Goal: Task Accomplishment & Management: Manage account settings

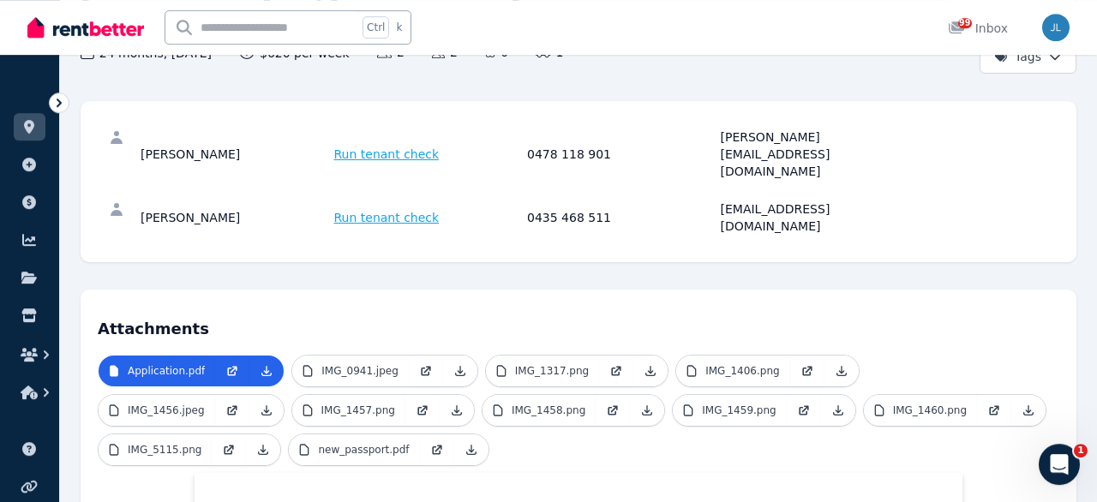
scroll to position [95, 0]
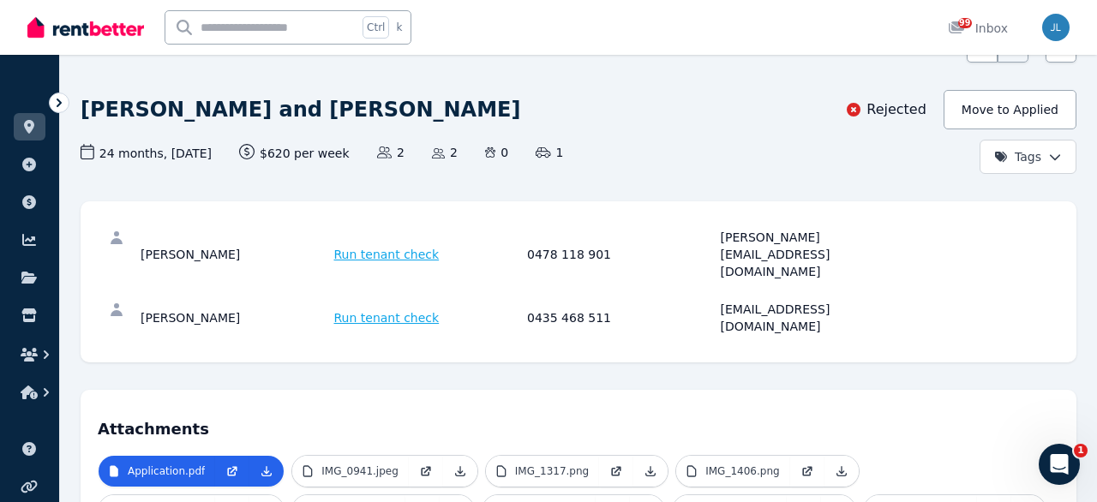
click at [61, 99] on icon at bounding box center [59, 102] width 17 height 17
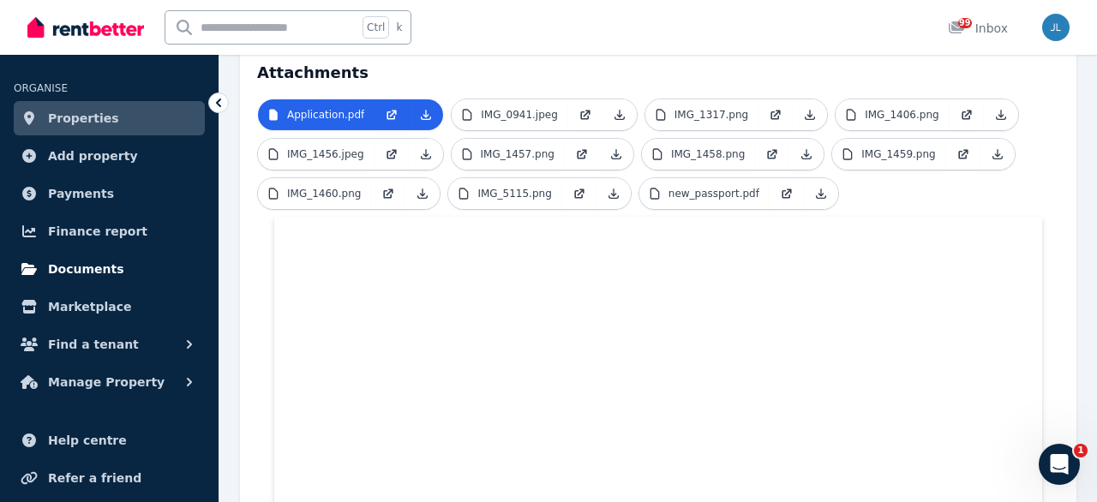
scroll to position [0, 0]
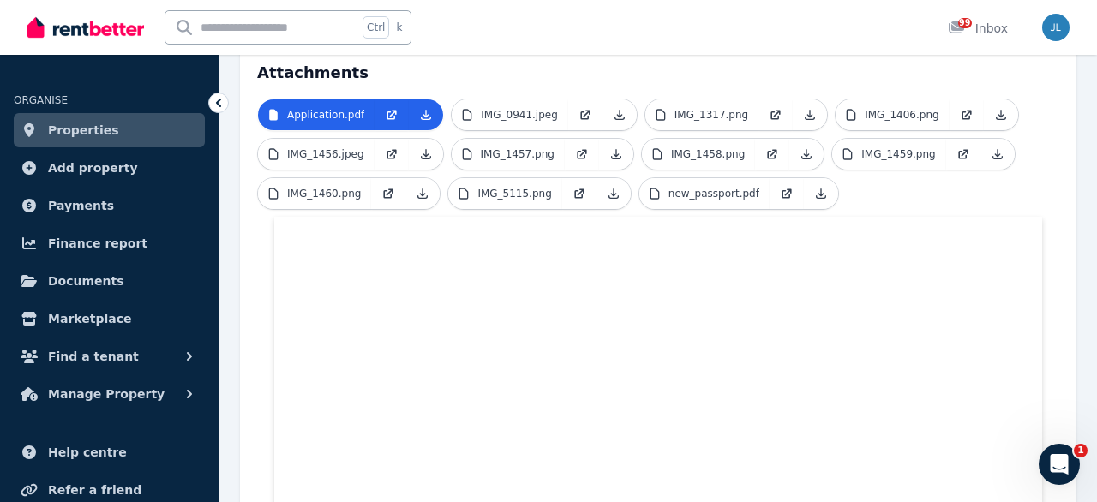
click at [66, 136] on span "Properties" at bounding box center [83, 130] width 71 height 21
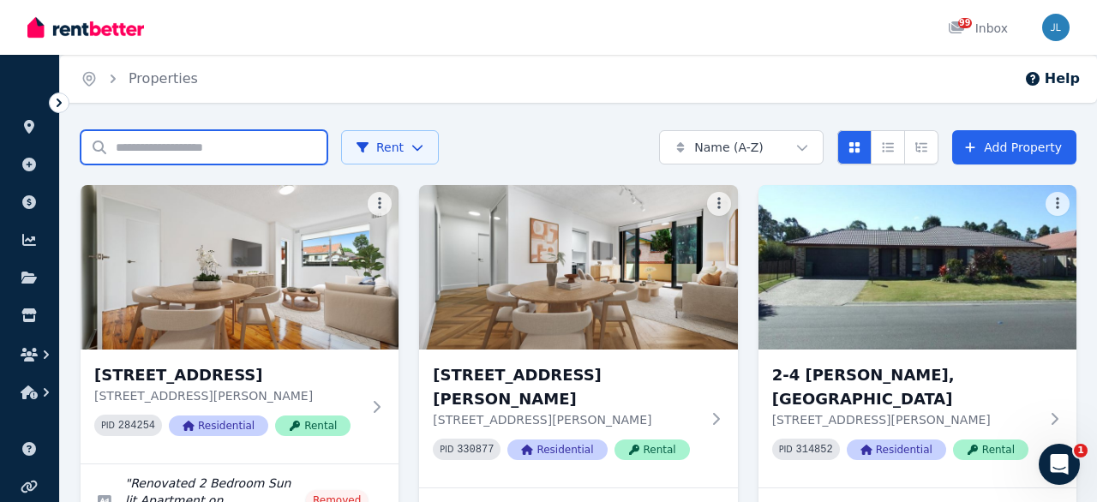
click at [272, 140] on input "Search properties" at bounding box center [204, 147] width 247 height 34
type input "*"
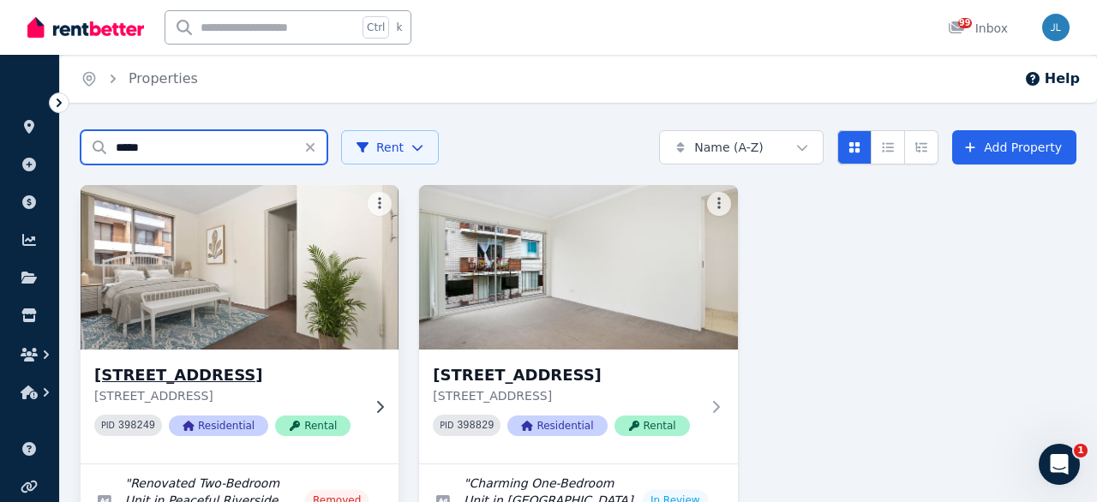
type input "*****"
click at [311, 261] on img at bounding box center [240, 267] width 334 height 173
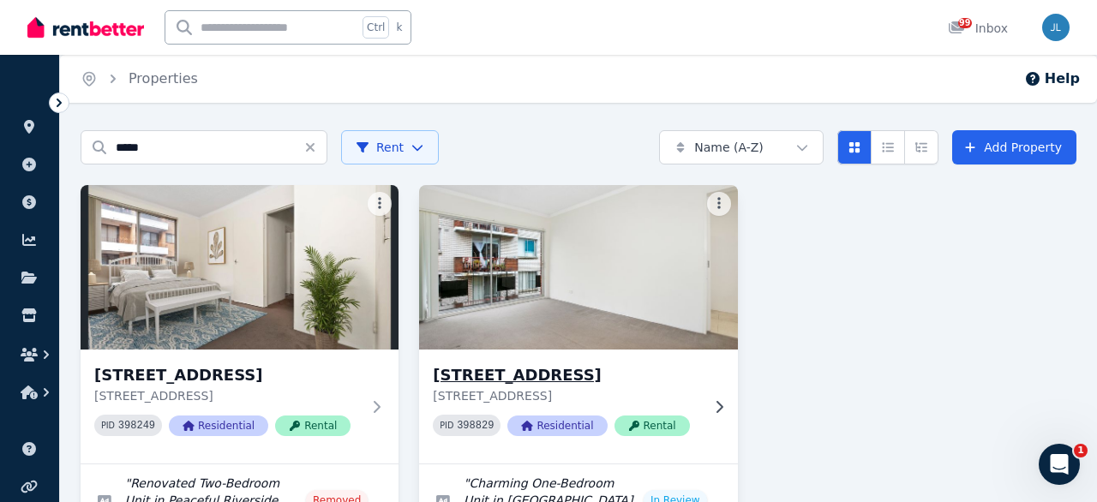
click at [577, 254] on img at bounding box center [578, 267] width 334 height 173
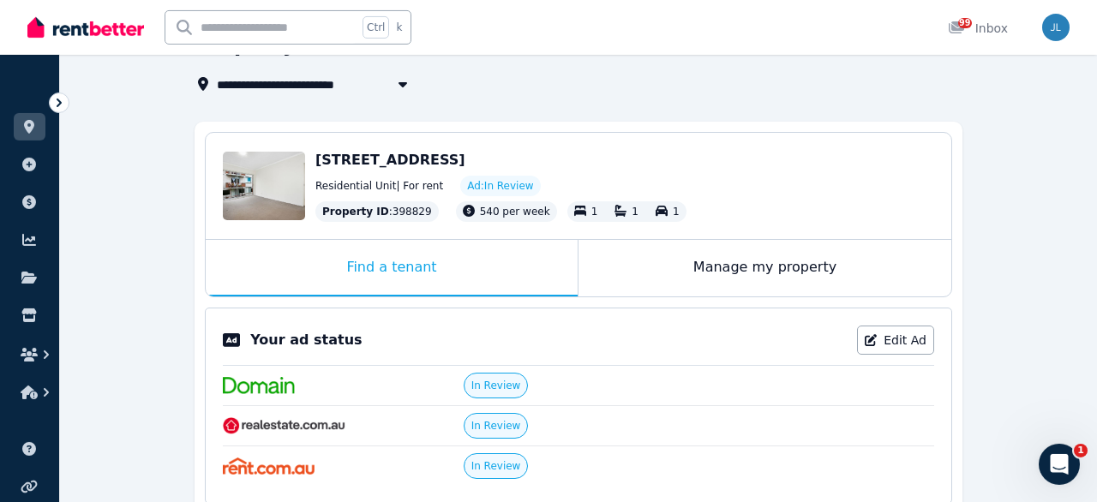
scroll to position [64, 0]
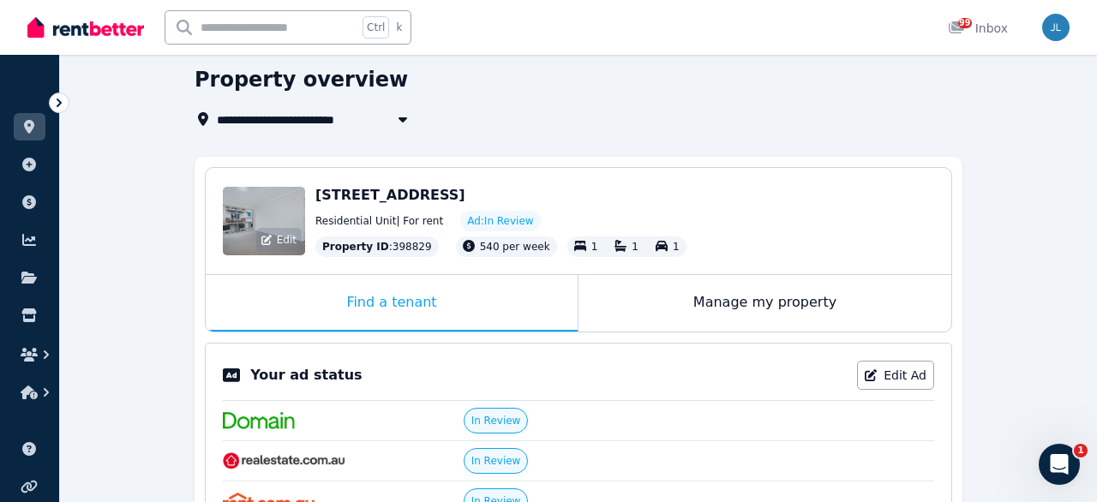
click at [259, 210] on div "Edit" at bounding box center [264, 221] width 82 height 69
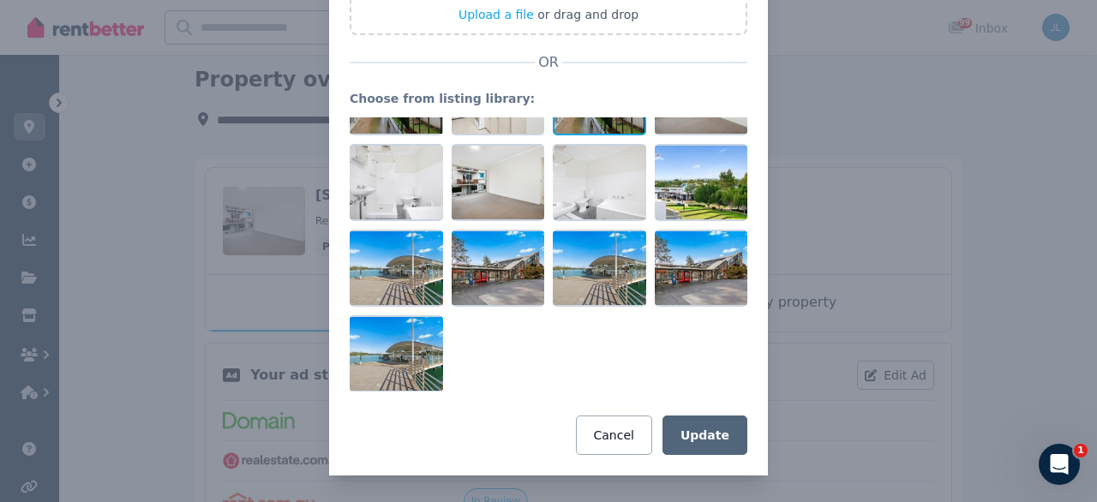
scroll to position [146, 0]
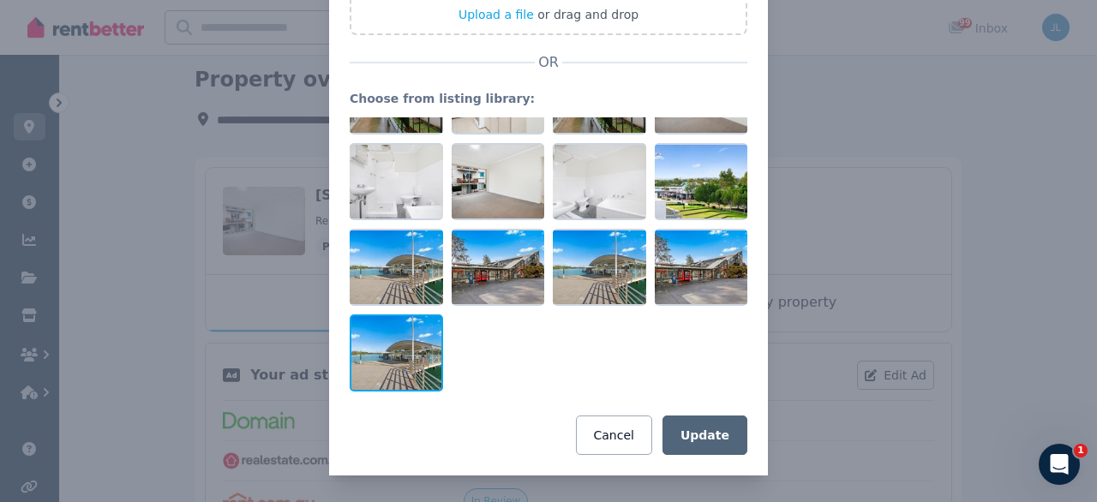
click at [415, 338] on div at bounding box center [396, 352] width 93 height 77
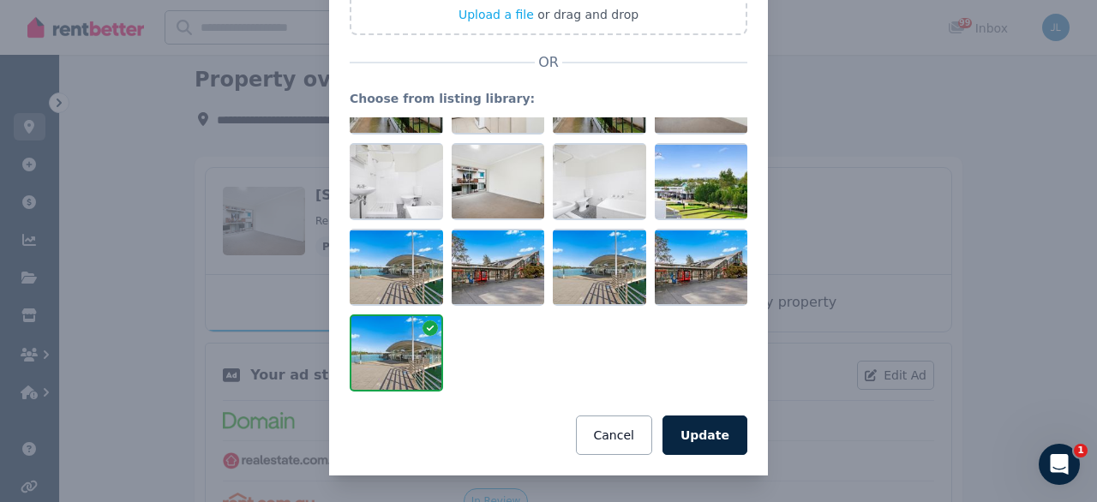
scroll to position [0, 0]
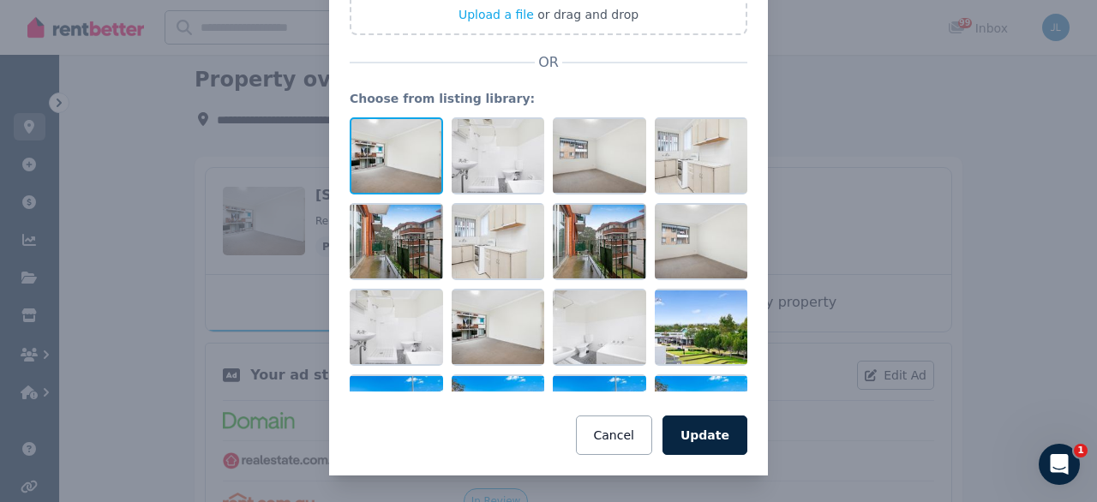
click at [408, 174] on div at bounding box center [396, 155] width 93 height 77
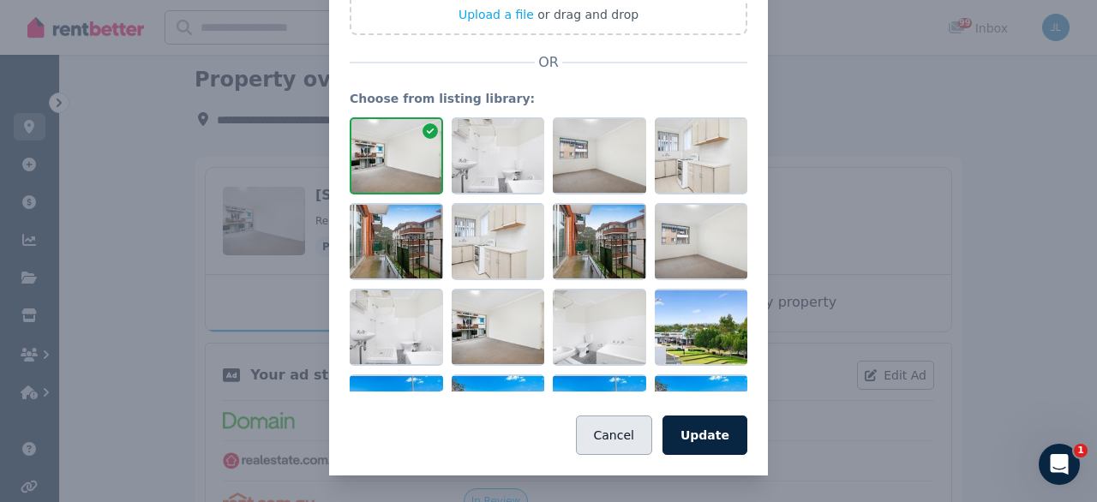
click at [624, 436] on button "Cancel" at bounding box center [614, 434] width 76 height 39
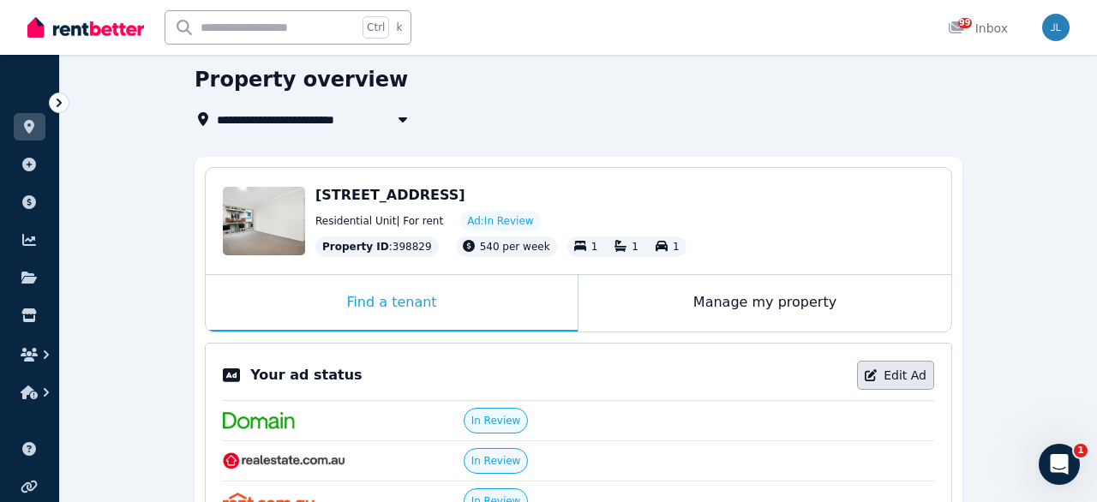
click at [902, 378] on link "Edit Ad" at bounding box center [895, 375] width 77 height 29
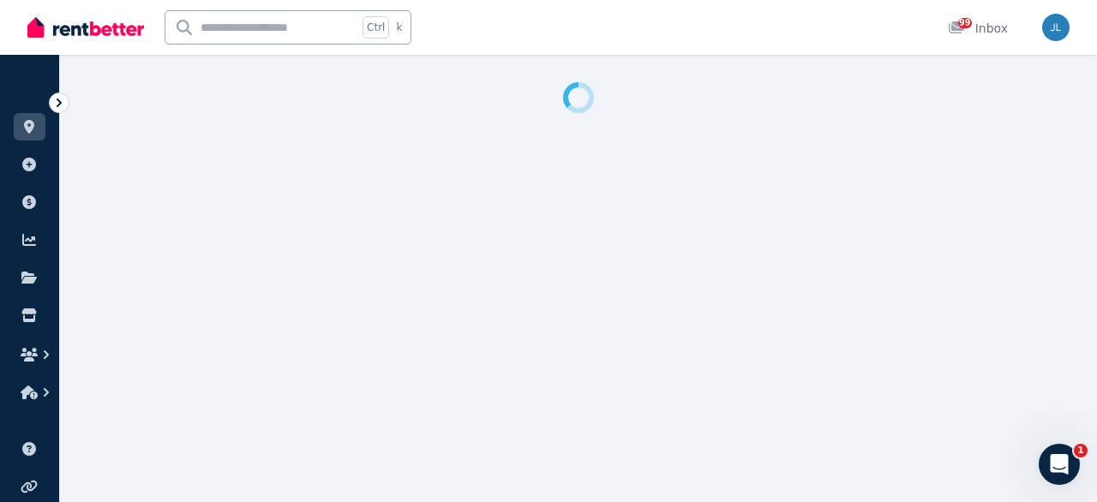
select select "***"
select select "**********"
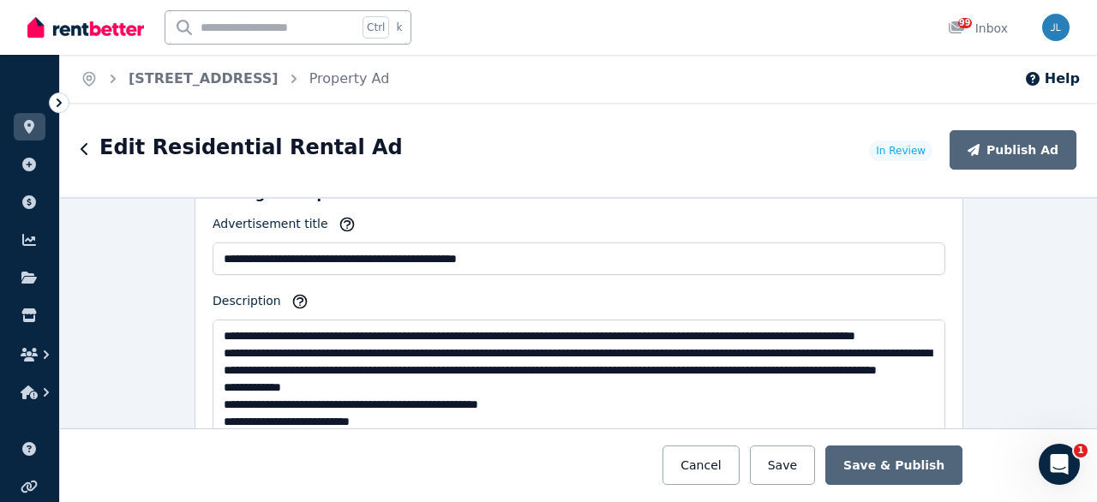
scroll to position [1206, 0]
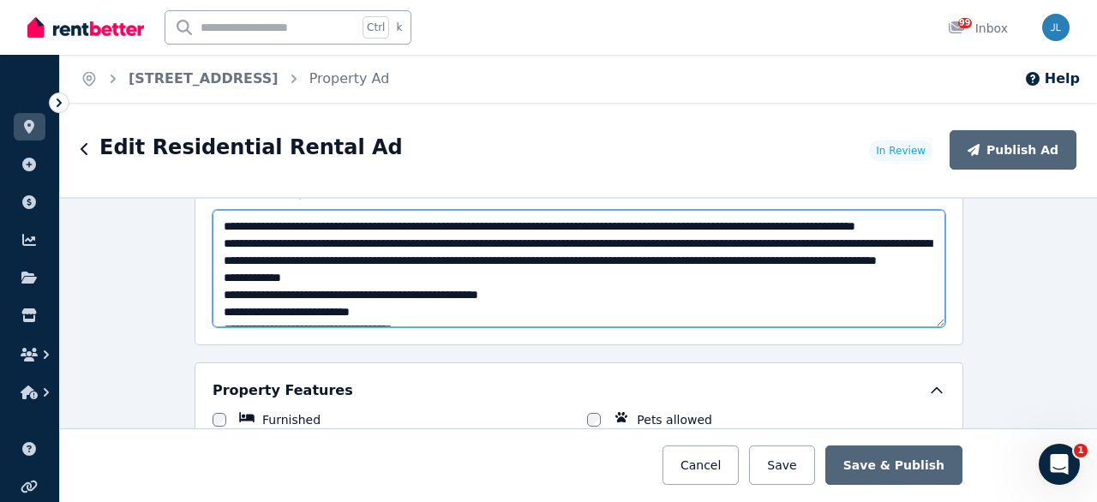
click at [436, 237] on textarea "**********" at bounding box center [578, 268] width 732 height 117
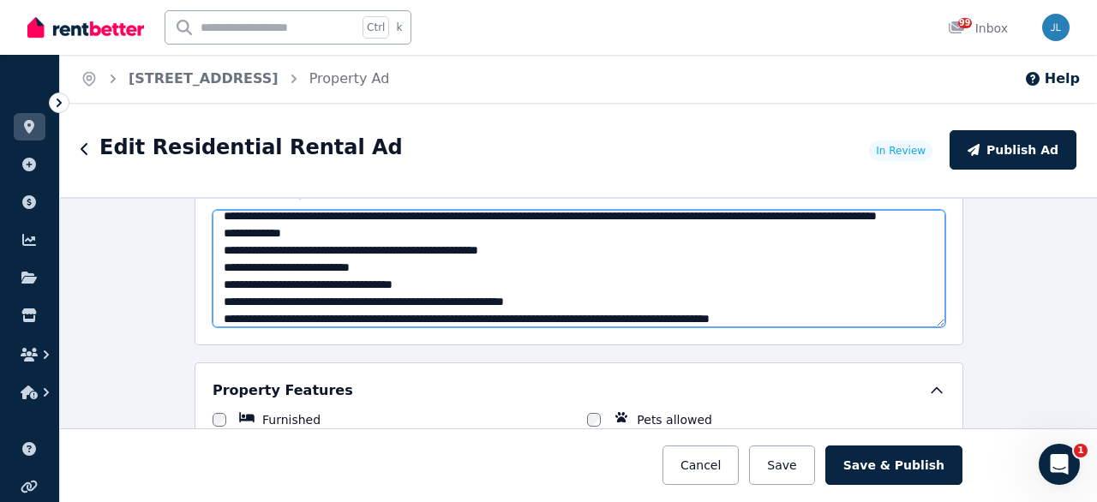
scroll to position [96, 0]
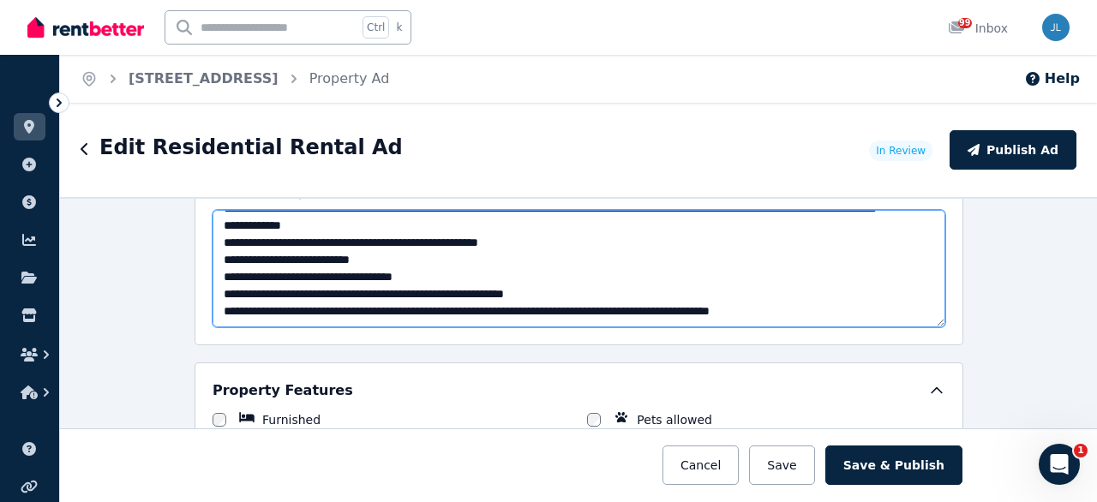
click at [511, 210] on textarea "**********" at bounding box center [578, 268] width 732 height 117
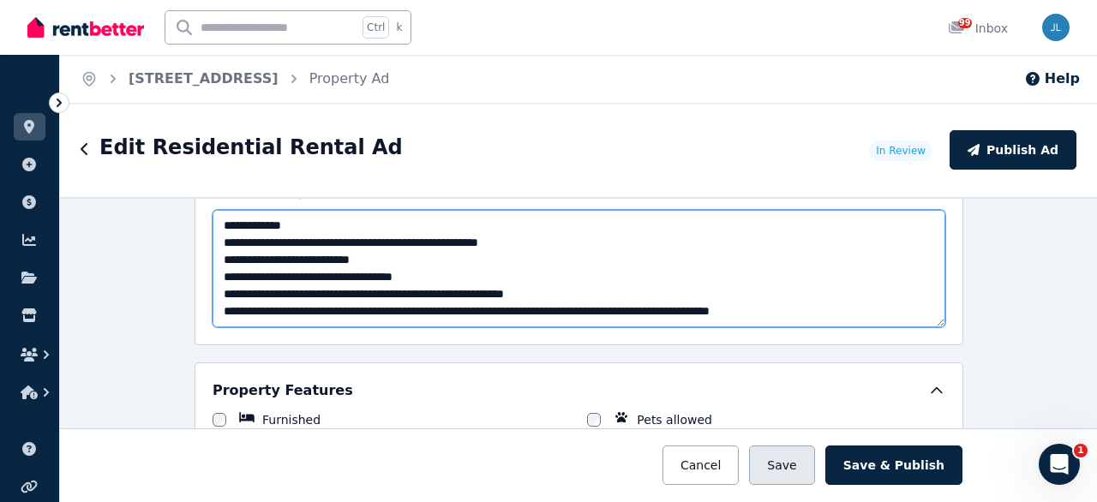
type textarea "**********"
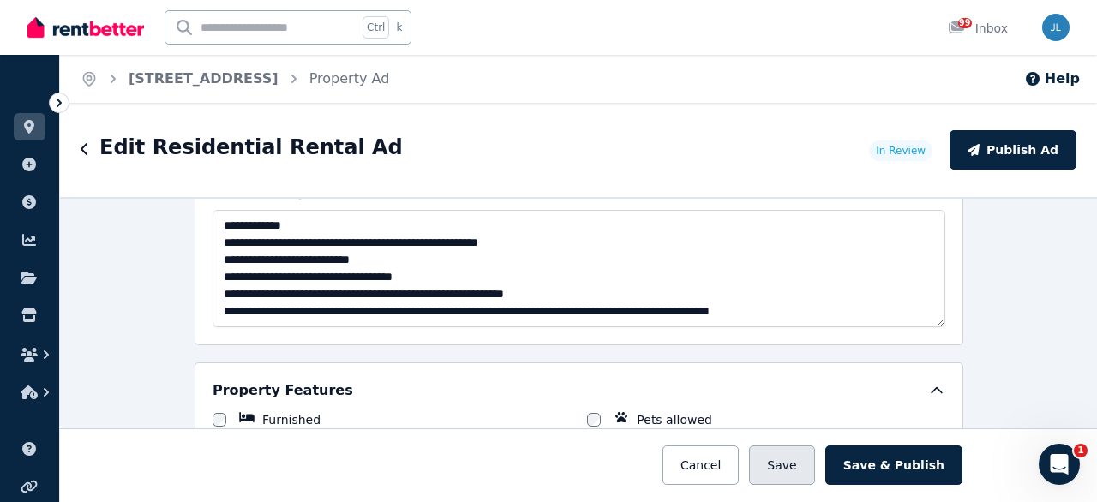
click at [814, 466] on button "Save" at bounding box center [781, 464] width 65 height 39
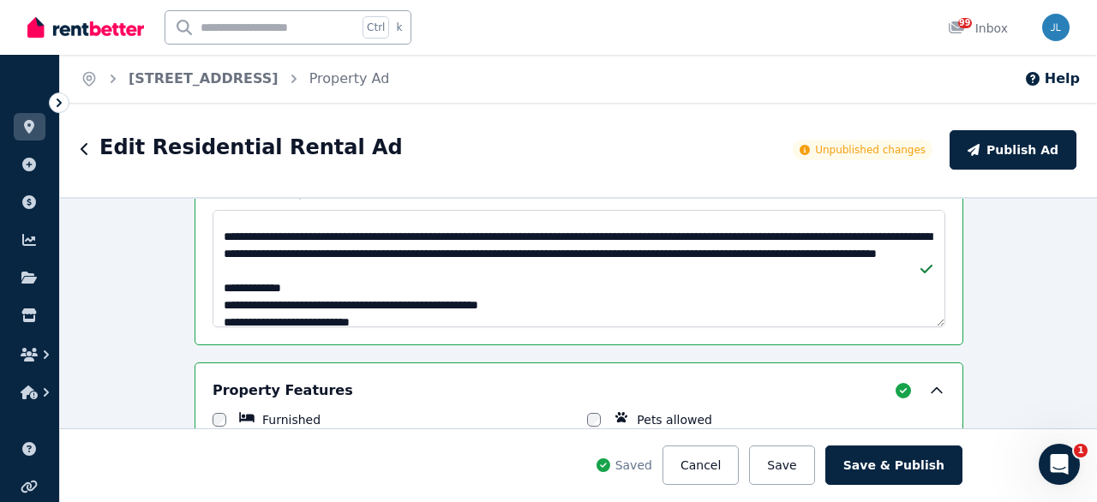
scroll to position [0, 0]
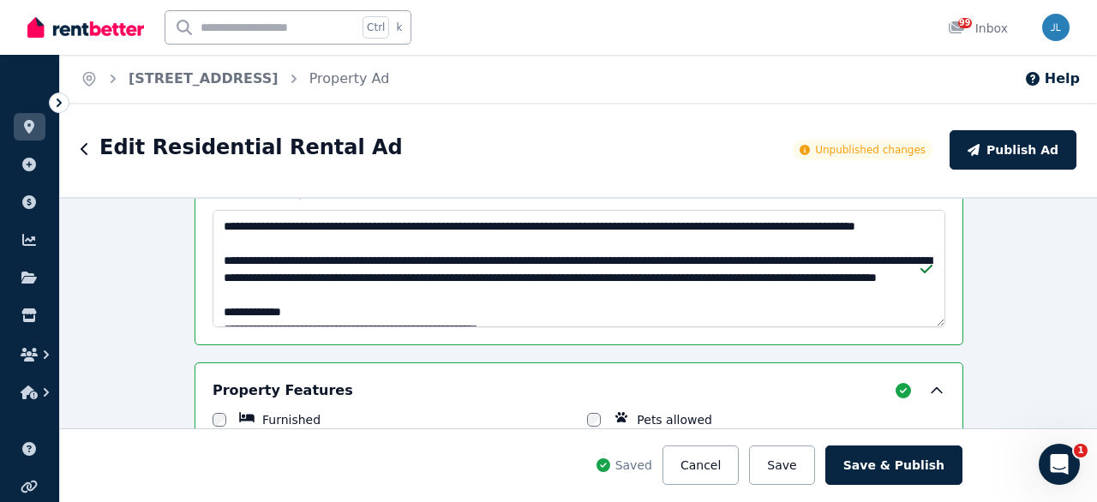
click at [1017, 304] on div "**********" at bounding box center [578, 349] width 1037 height 305
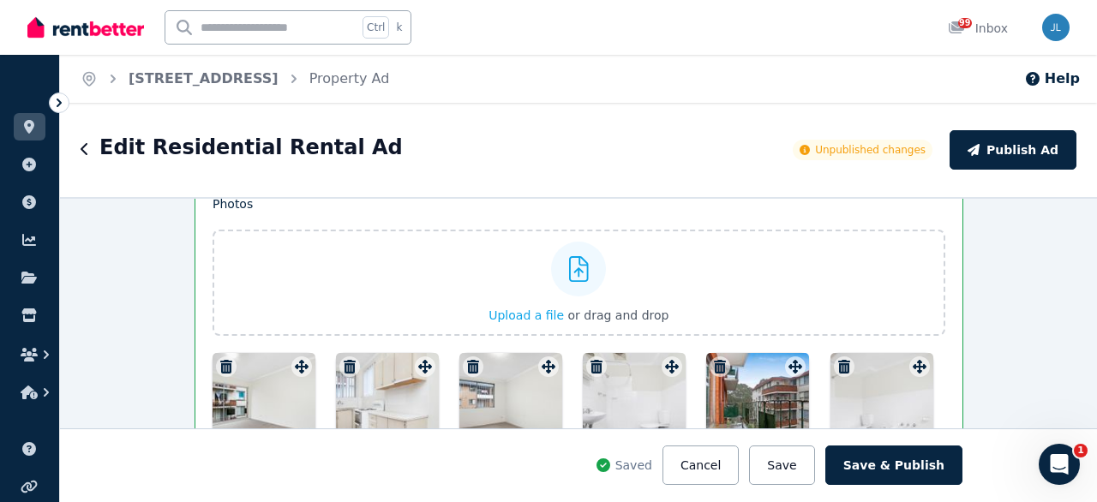
scroll to position [2412, 0]
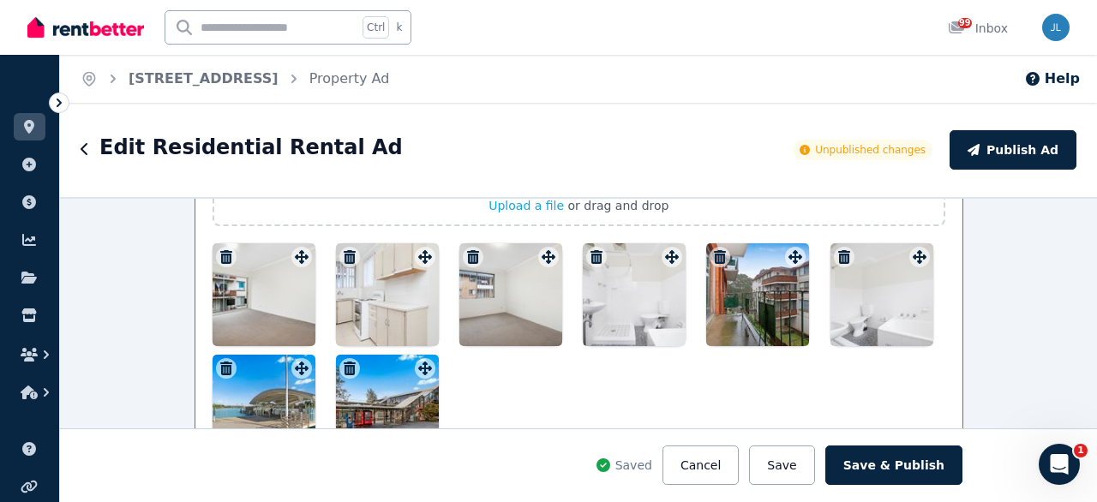
click at [871, 305] on div at bounding box center [881, 294] width 103 height 103
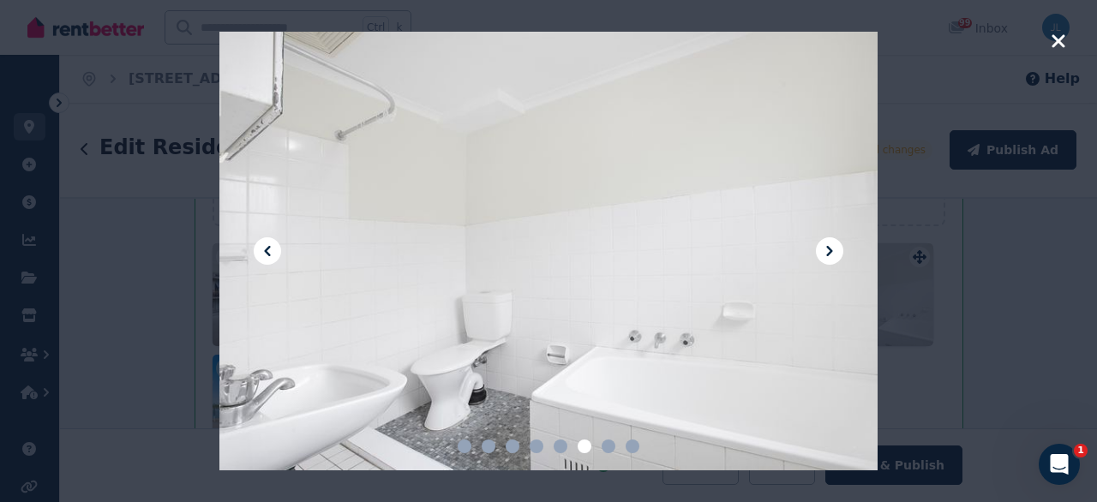
click at [828, 254] on icon at bounding box center [829, 251] width 6 height 10
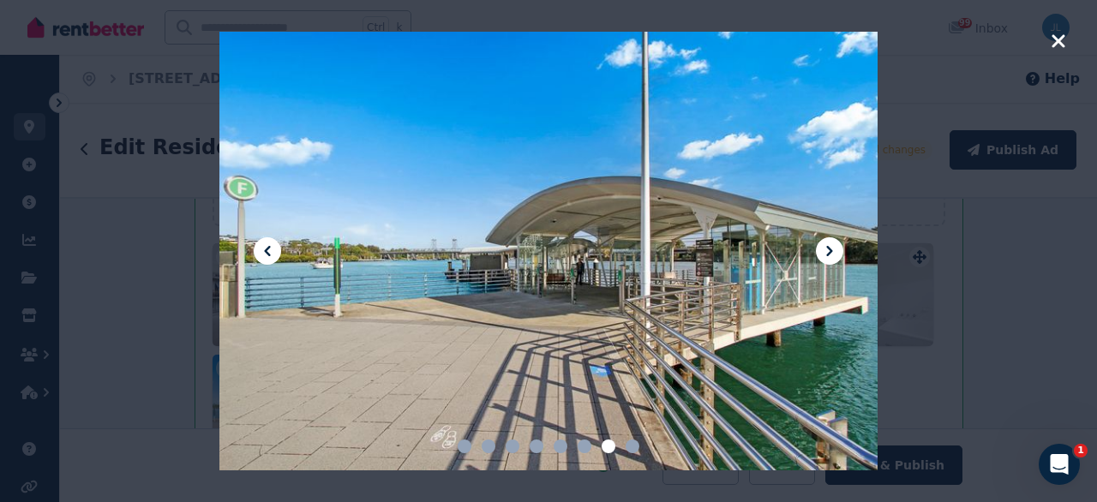
click at [828, 254] on icon at bounding box center [829, 251] width 6 height 10
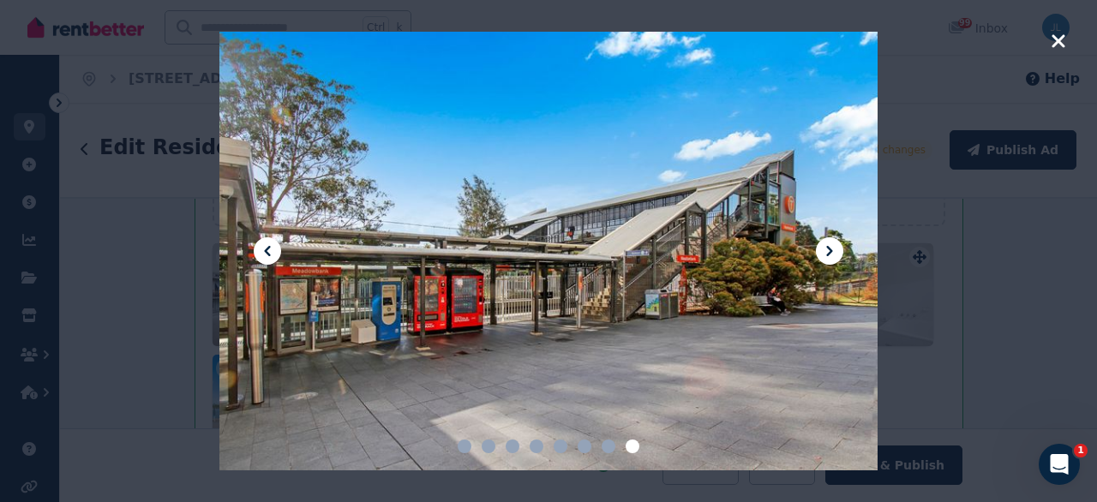
click at [828, 254] on icon at bounding box center [829, 251] width 6 height 10
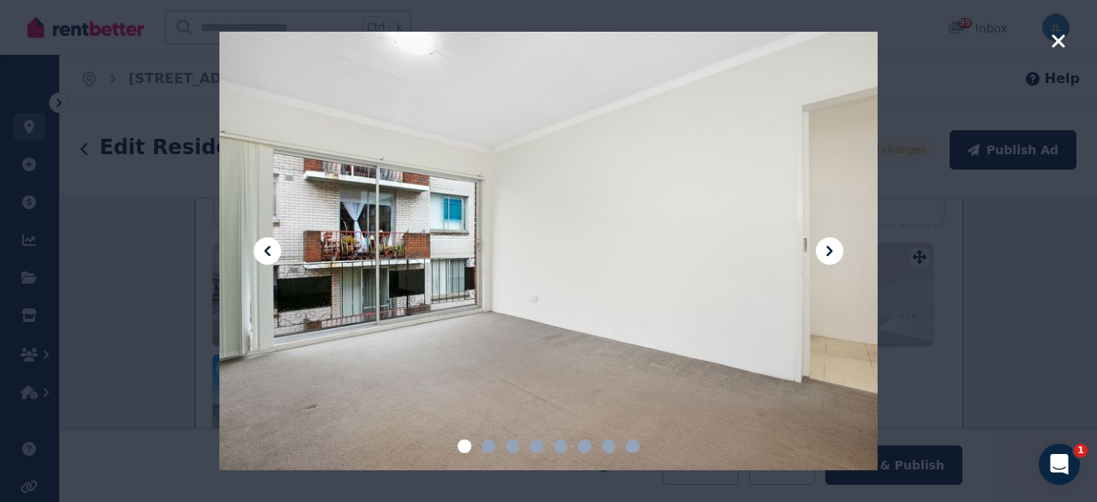
click at [828, 254] on icon at bounding box center [829, 251] width 6 height 10
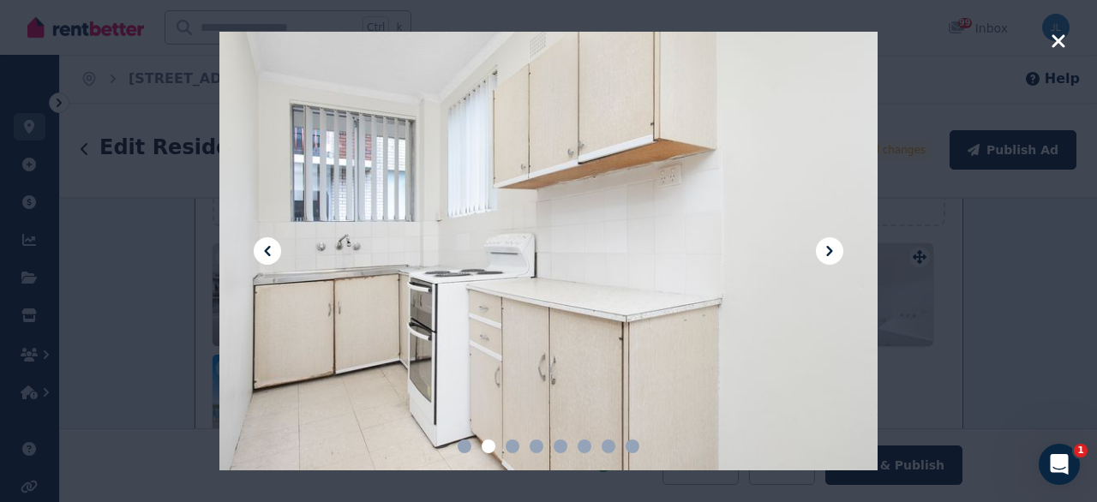
click at [829, 253] on icon at bounding box center [829, 251] width 6 height 10
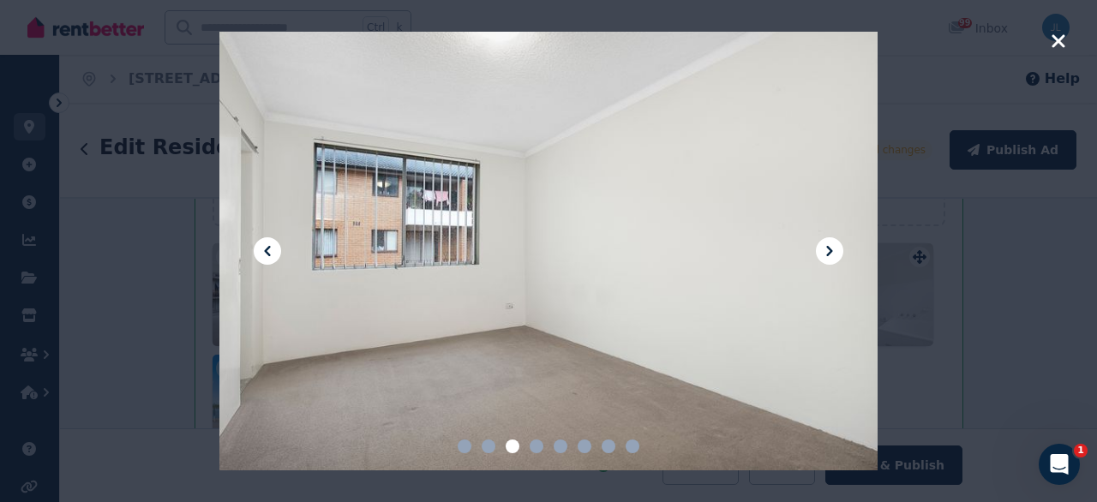
click at [829, 253] on icon at bounding box center [829, 251] width 6 height 10
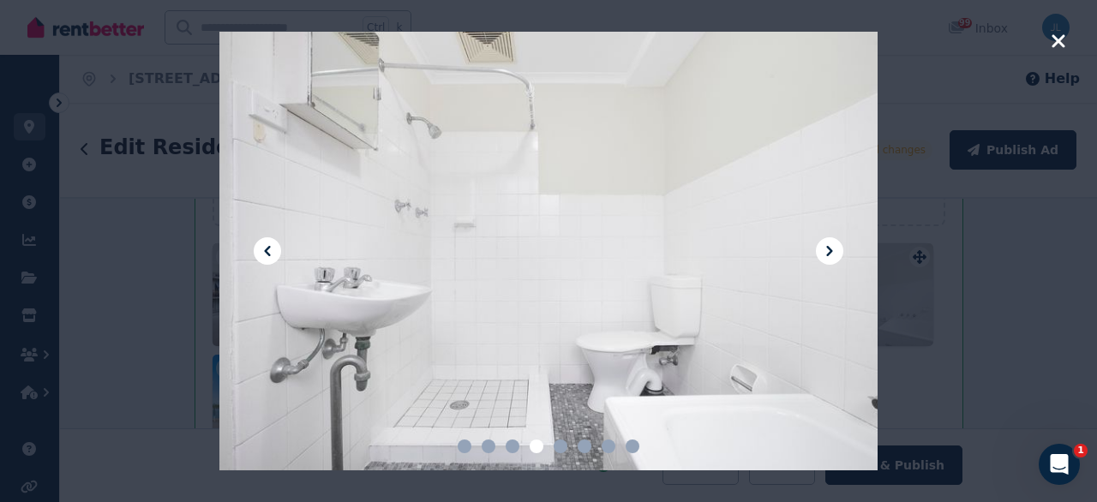
click at [829, 253] on icon at bounding box center [829, 251] width 6 height 10
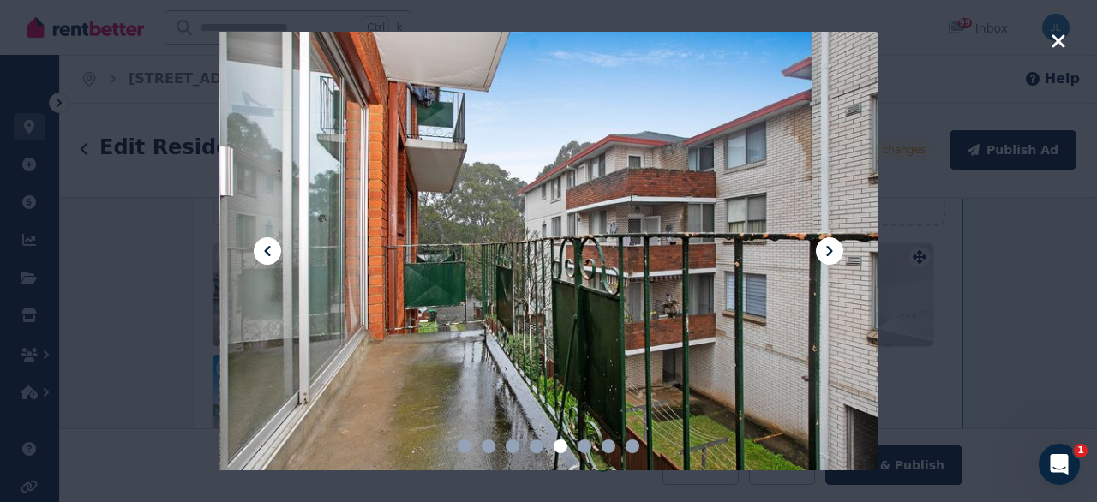
click at [829, 253] on icon at bounding box center [829, 251] width 6 height 10
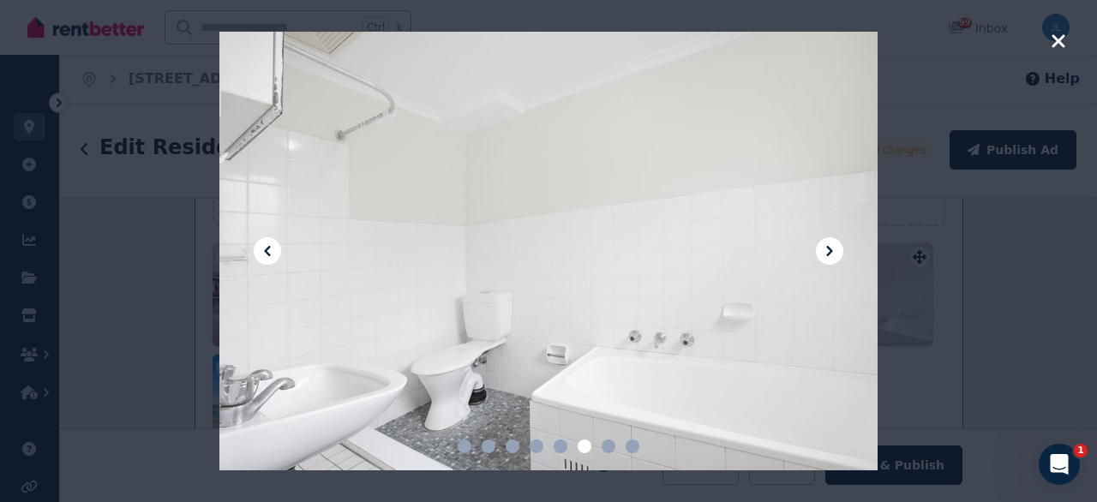
click at [829, 253] on icon at bounding box center [829, 251] width 6 height 10
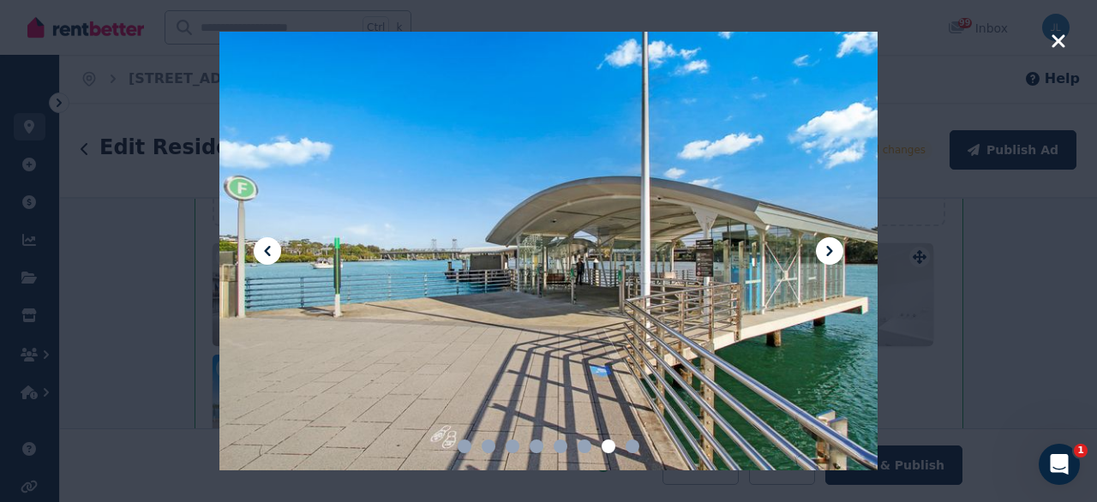
click at [829, 253] on icon at bounding box center [829, 251] width 6 height 10
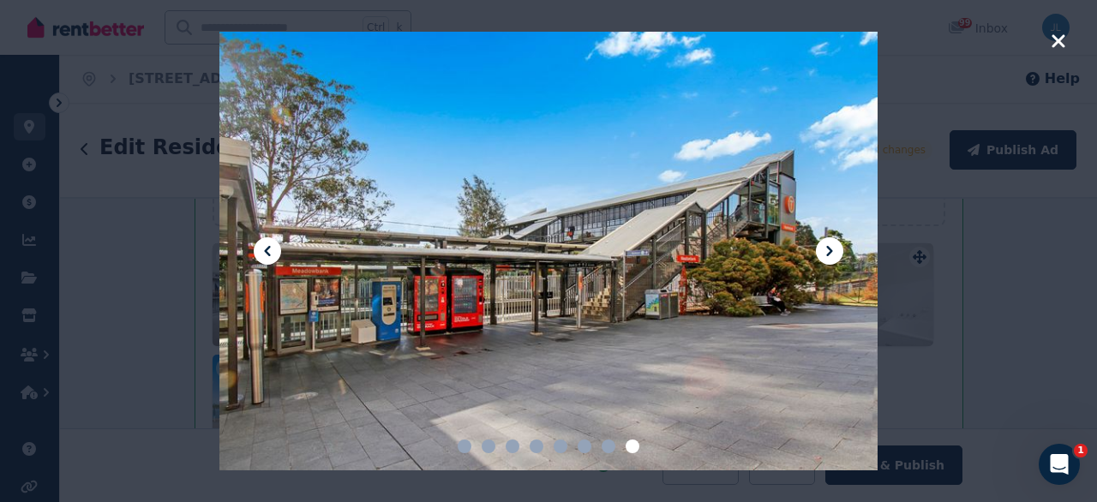
click at [829, 253] on icon at bounding box center [829, 251] width 6 height 10
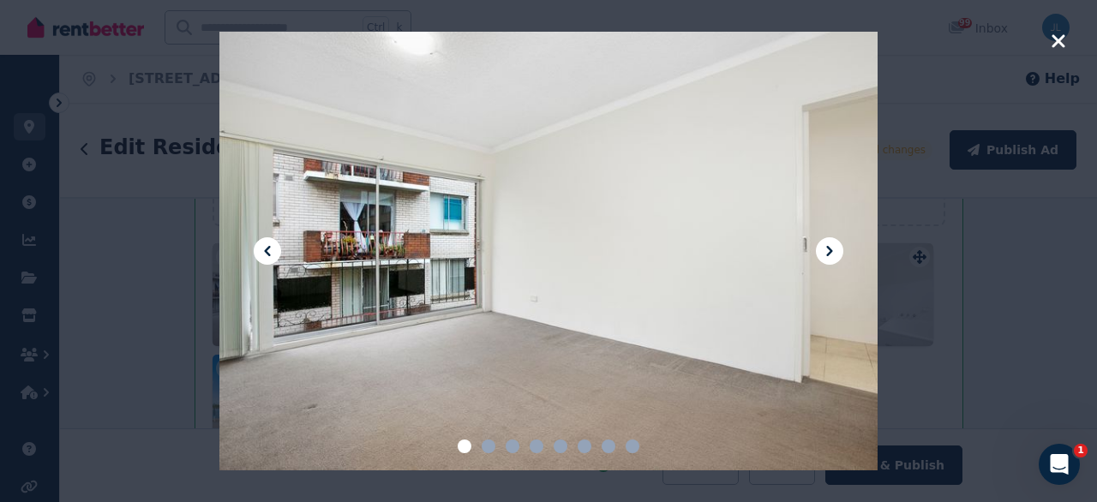
click at [829, 253] on icon at bounding box center [829, 251] width 6 height 10
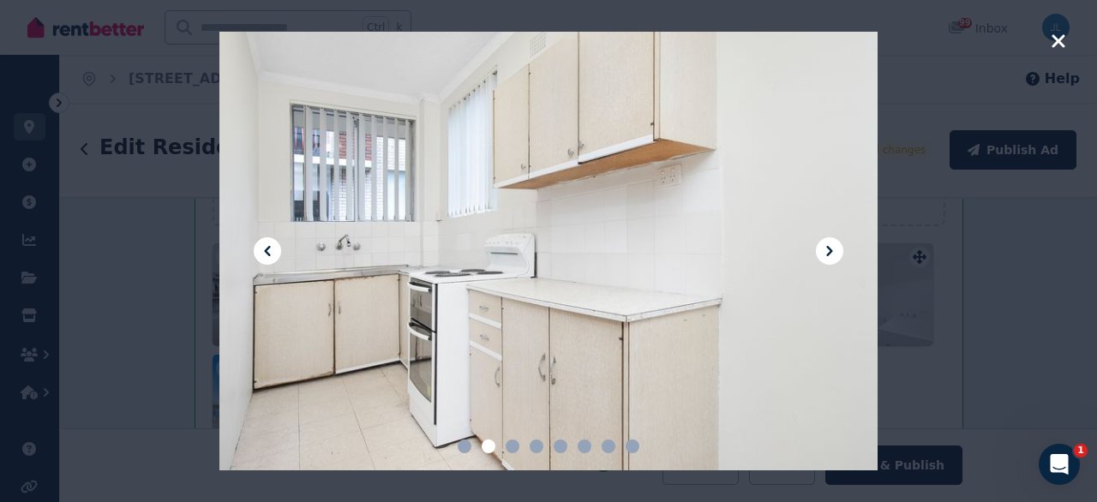
click at [829, 253] on icon at bounding box center [829, 251] width 6 height 10
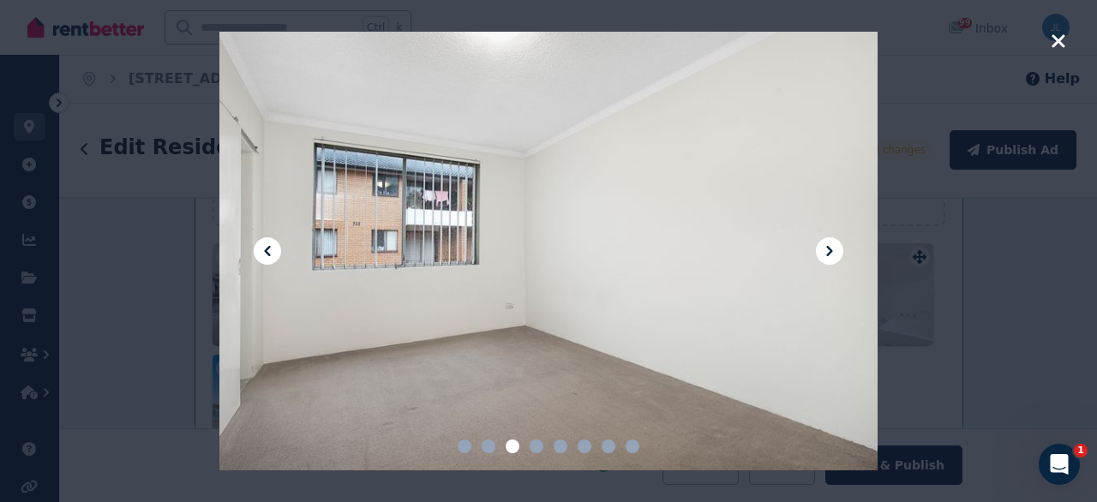
click at [1056, 36] on icon "button" at bounding box center [1057, 41] width 15 height 21
